Goal: Find specific page/section: Find specific page/section

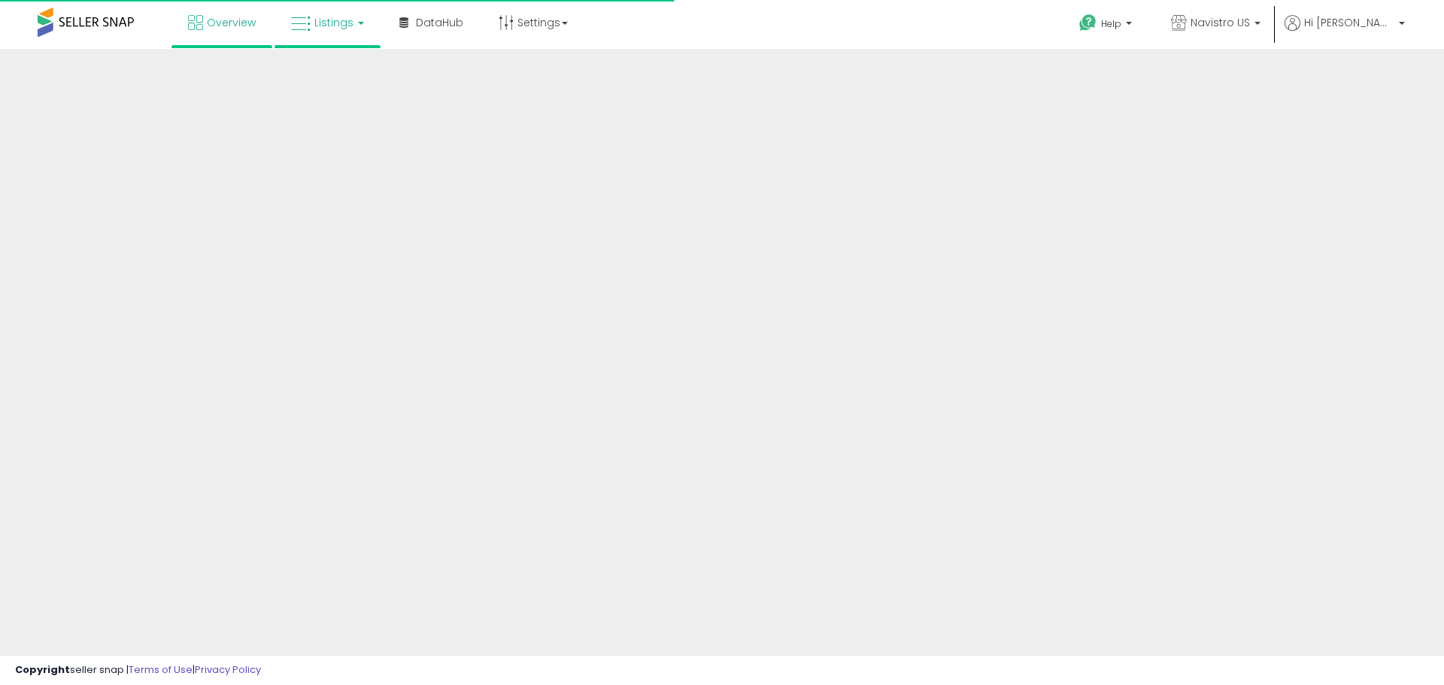
click at [314, 11] on link "Listings" at bounding box center [327, 22] width 95 height 45
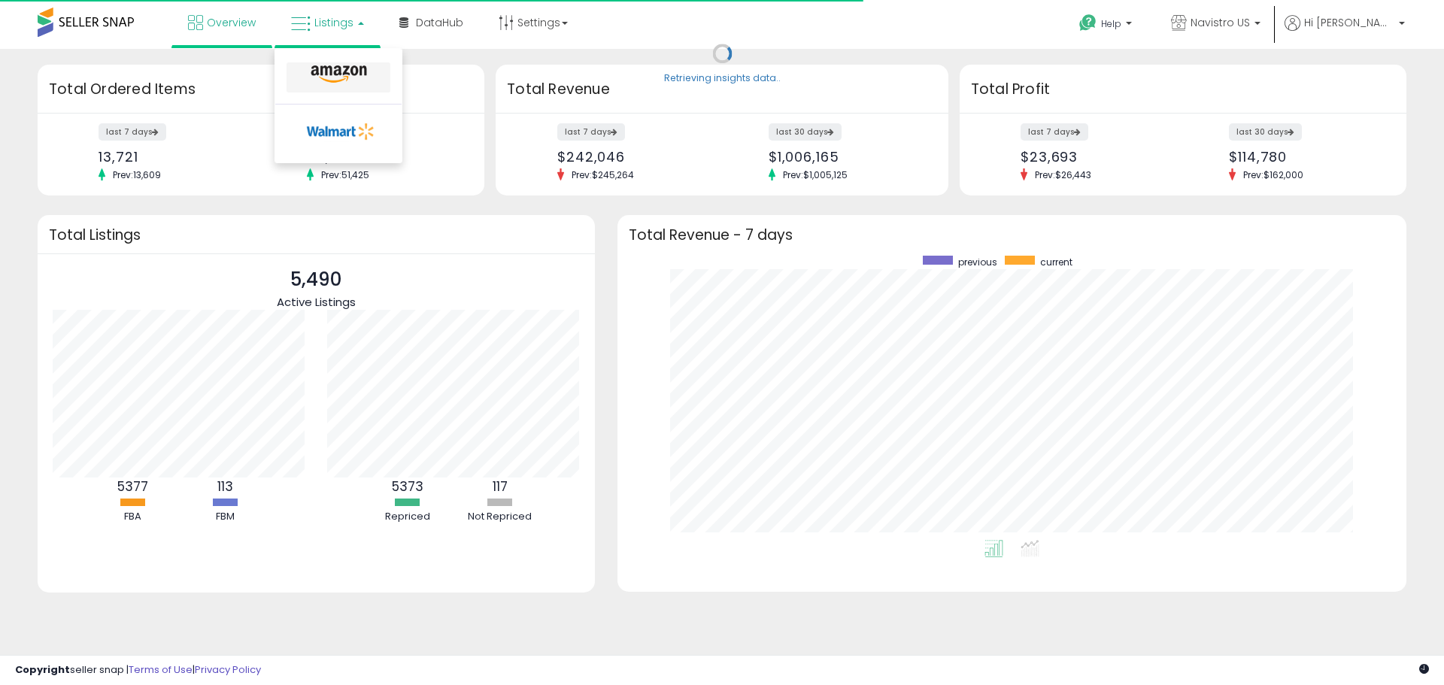
scroll to position [284, 759]
click at [329, 75] on icon at bounding box center [338, 75] width 65 height 20
